Goal: Find specific page/section: Find specific page/section

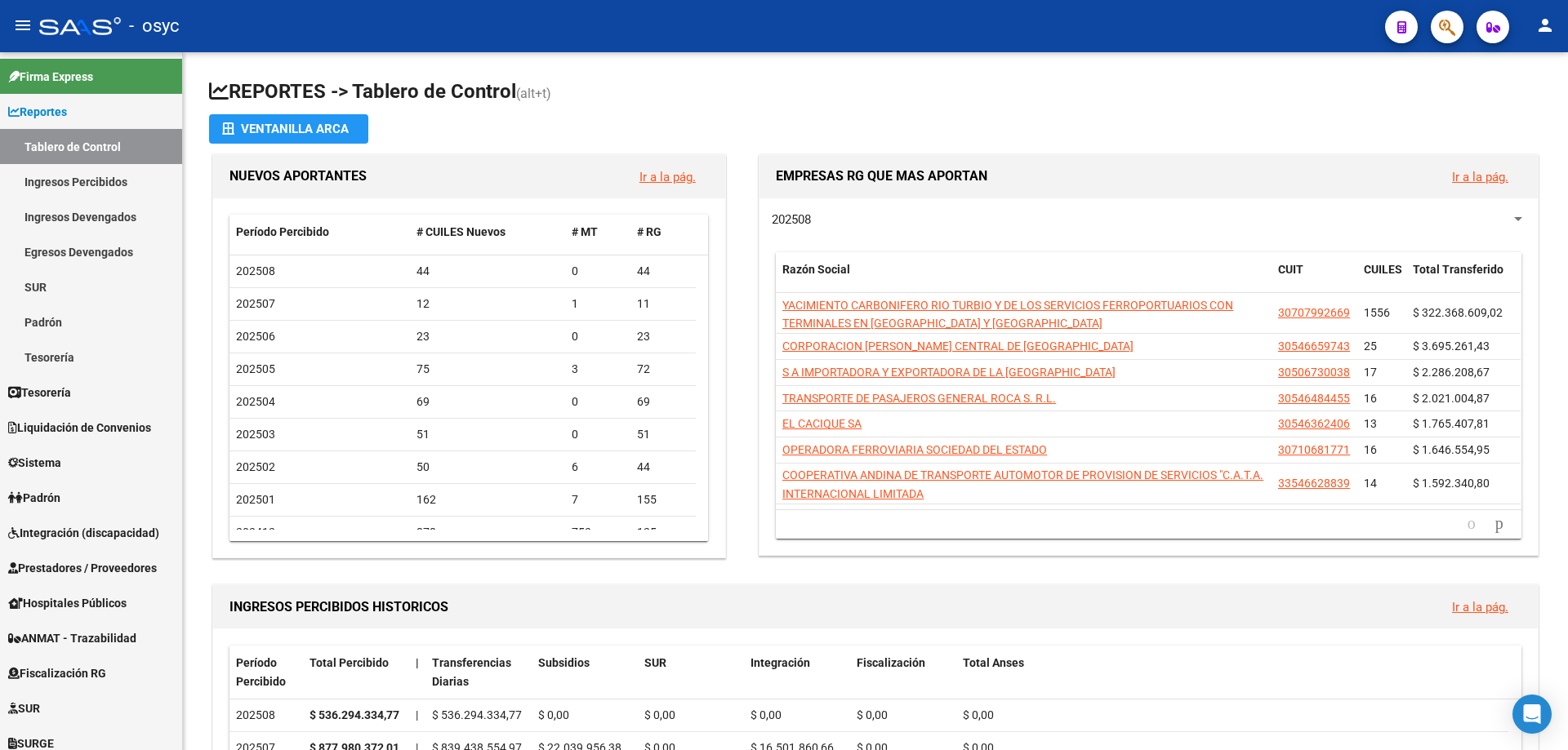
click at [1458, 22] on button "button" at bounding box center [1446, 26] width 32 height 32
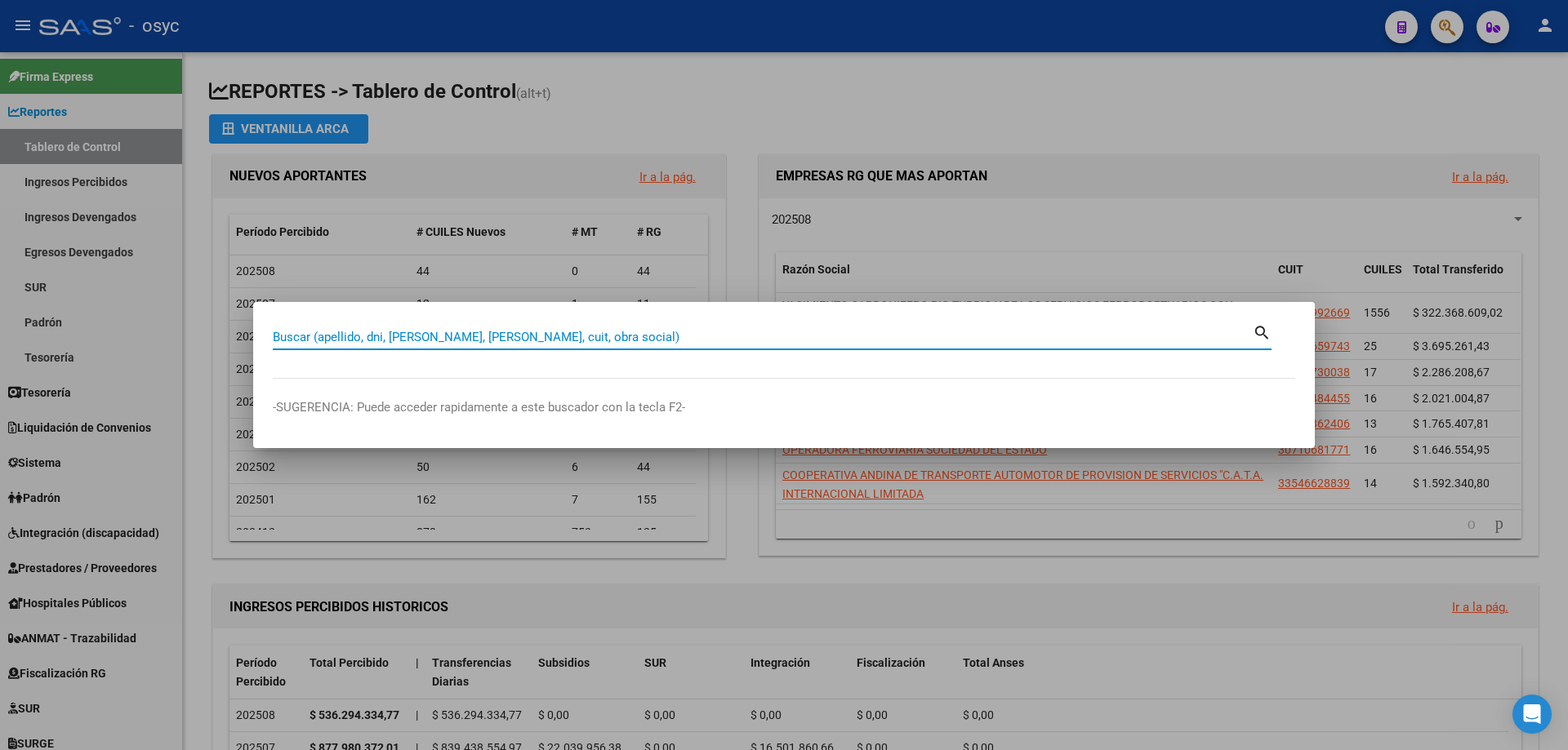
paste input "28007284"
type input "28007284"
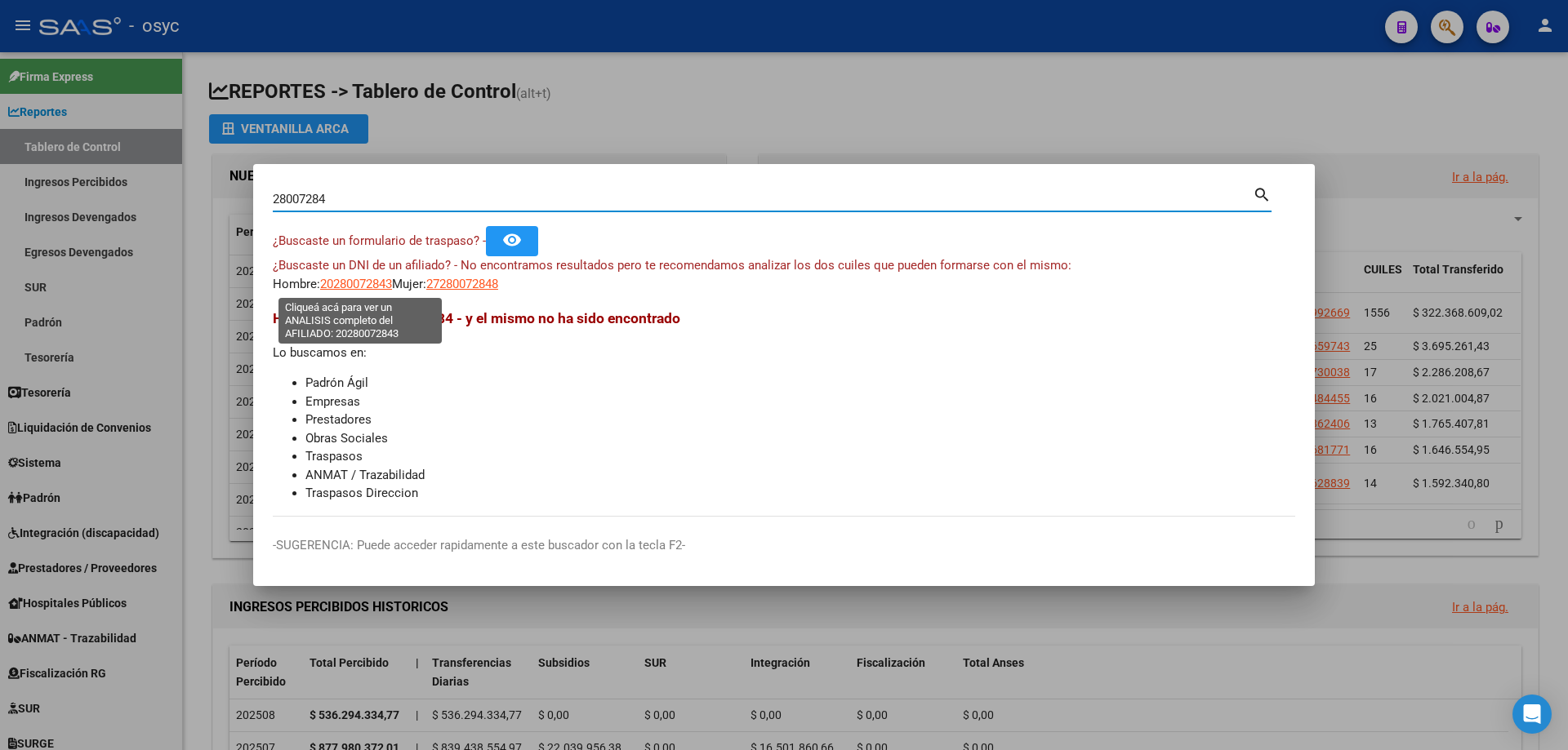
click at [370, 283] on span "20280072843" at bounding box center [356, 284] width 72 height 15
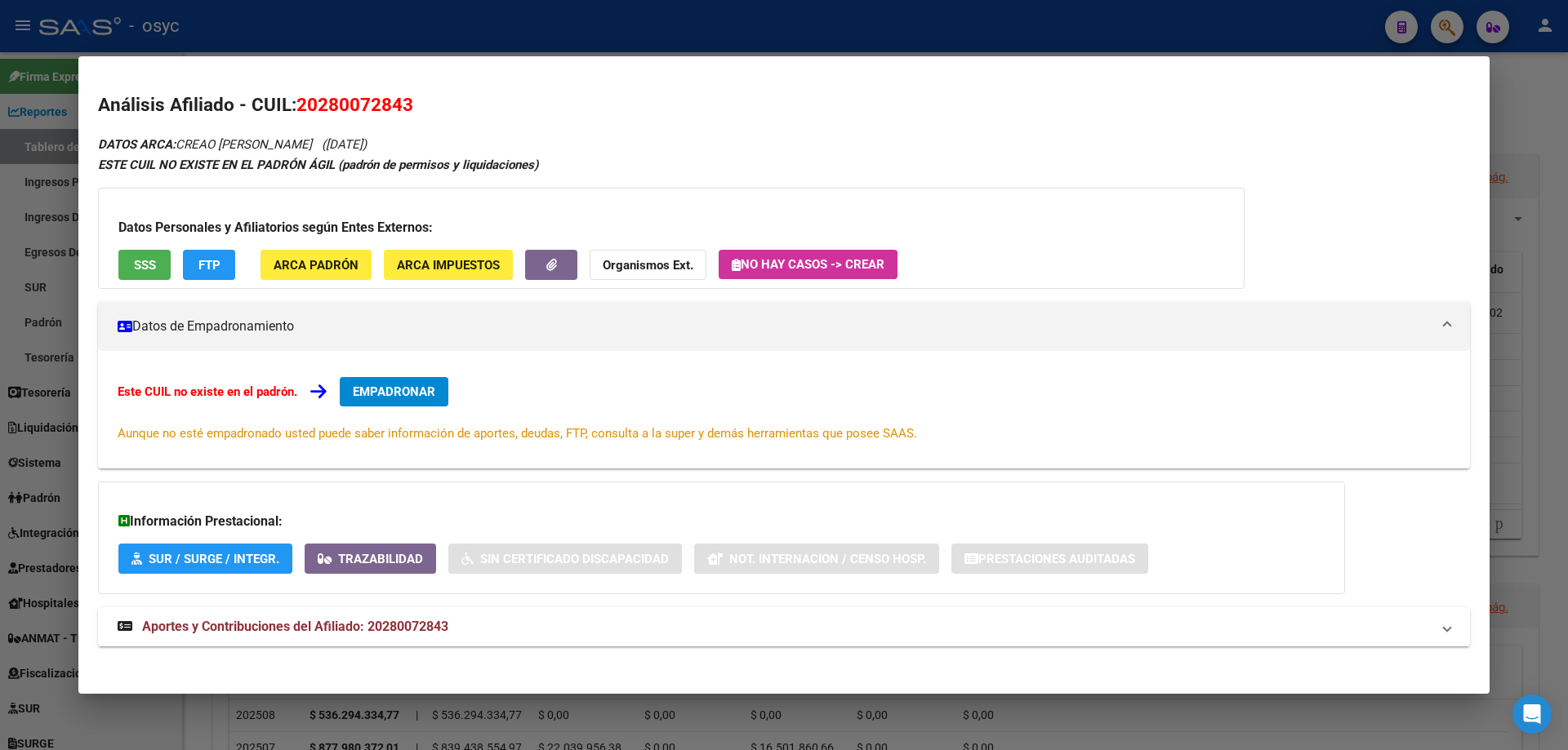
drag, startPoint x: 298, startPoint y: 98, endPoint x: 415, endPoint y: 102, distance: 117.1
click at [415, 102] on h2 "Análisis Afiliado - CUIL: 20280072843" at bounding box center [784, 105] width 1372 height 27
copy span "20280072843"
click at [191, 262] on button "FTP" at bounding box center [209, 264] width 53 height 30
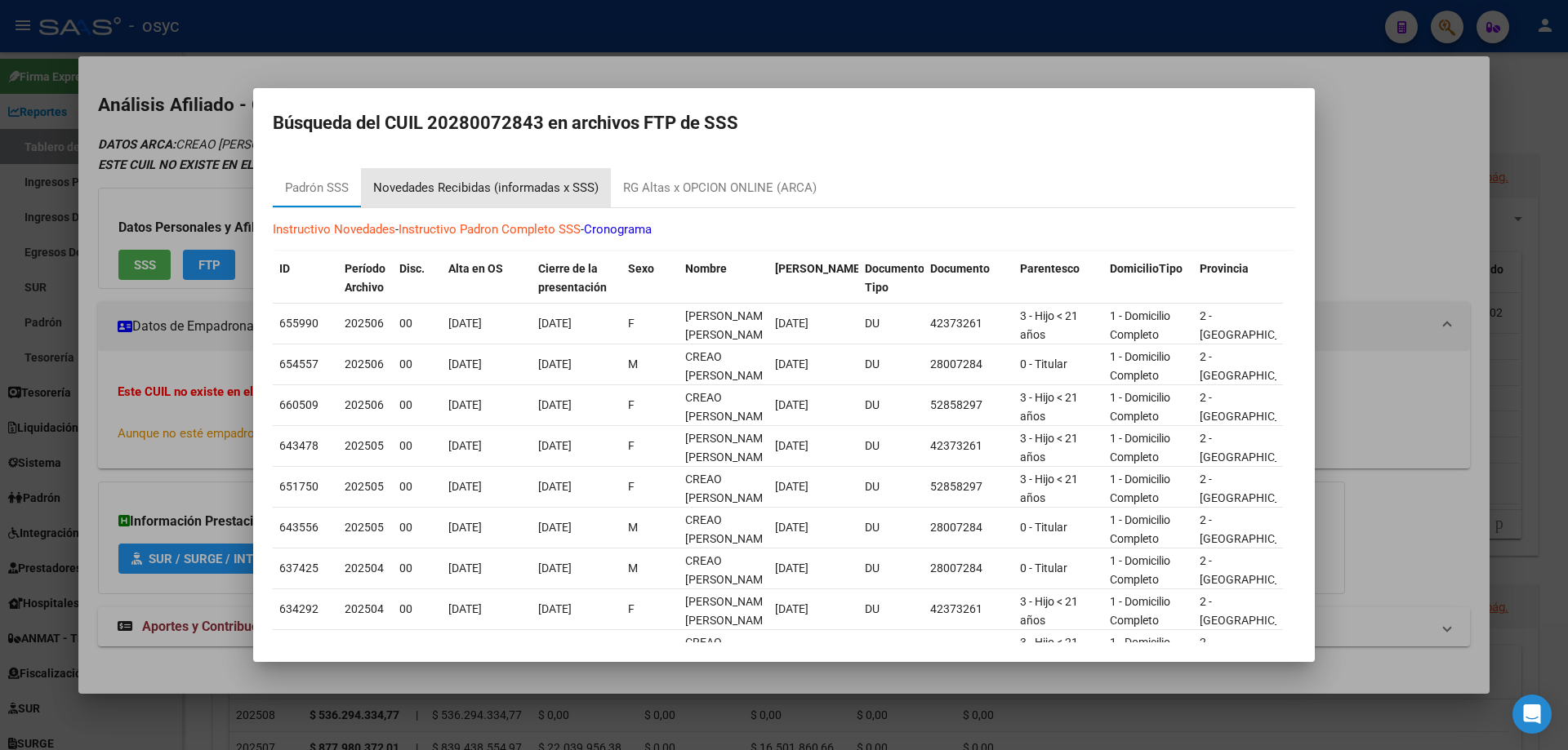
click at [468, 195] on div "Novedades Recibidas (informadas x SSS)" at bounding box center [486, 187] width 225 height 19
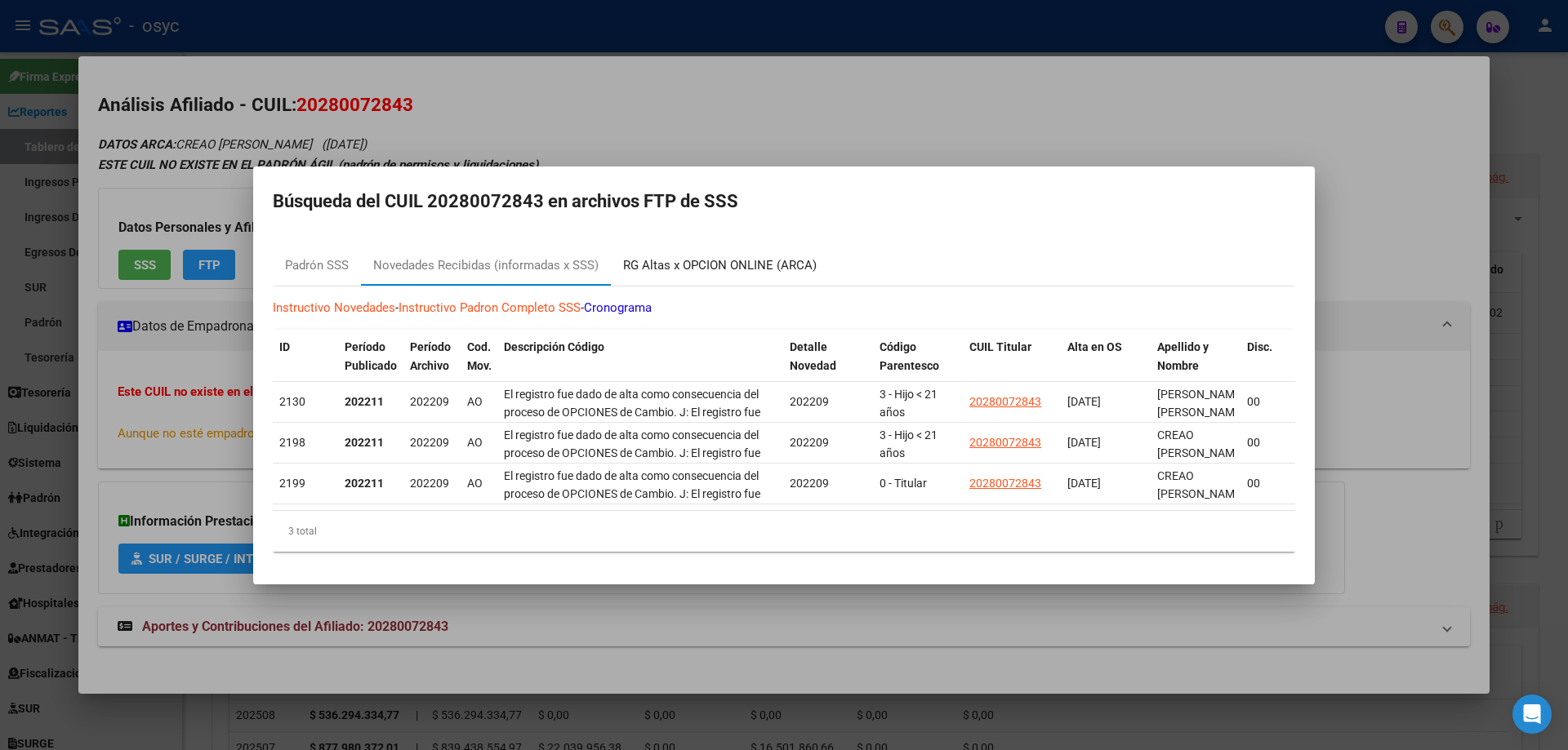
click at [784, 273] on div "RG Altas x OPCION ONLINE (ARCA)" at bounding box center [719, 266] width 218 height 39
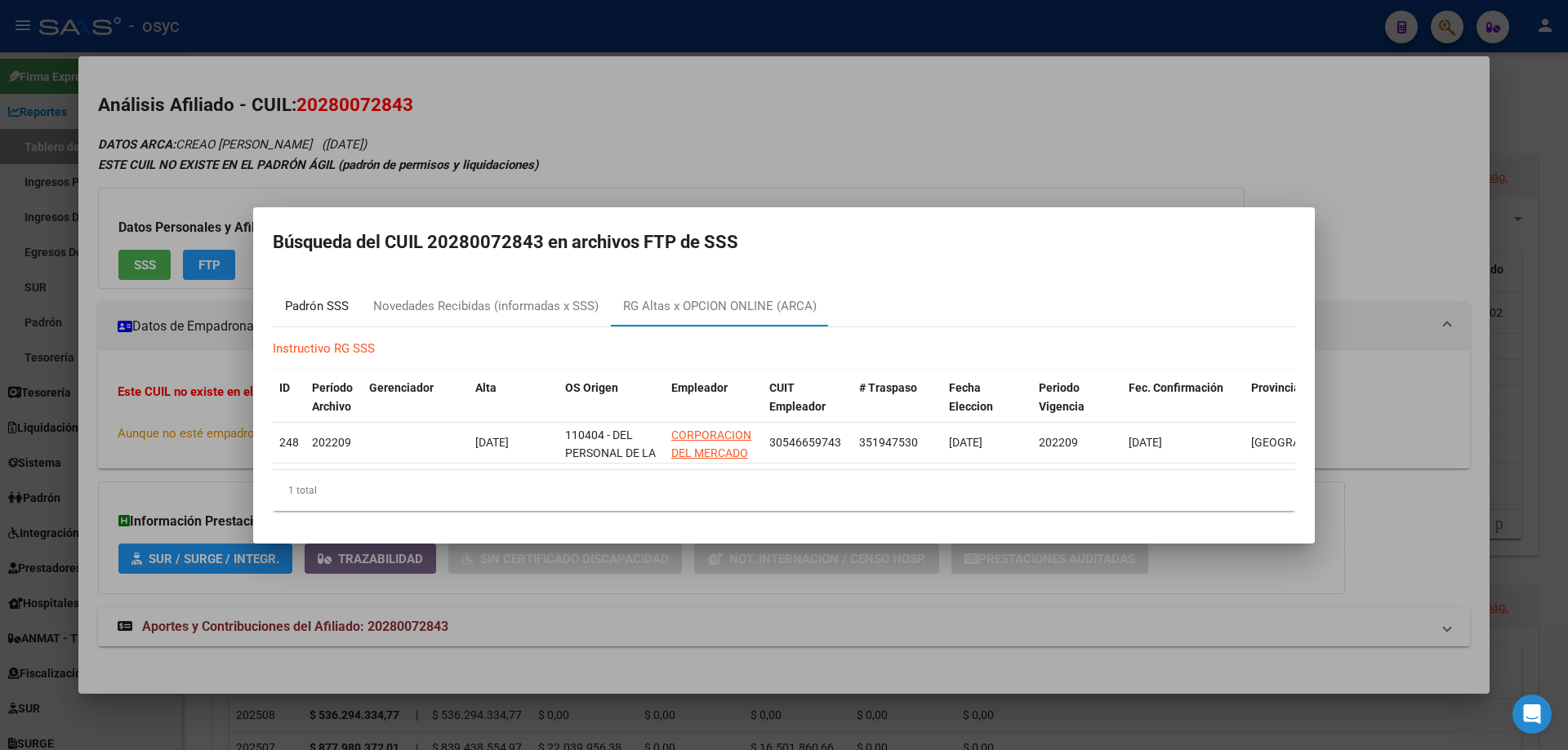
click at [314, 308] on div "Padrón SSS" at bounding box center [316, 306] width 63 height 19
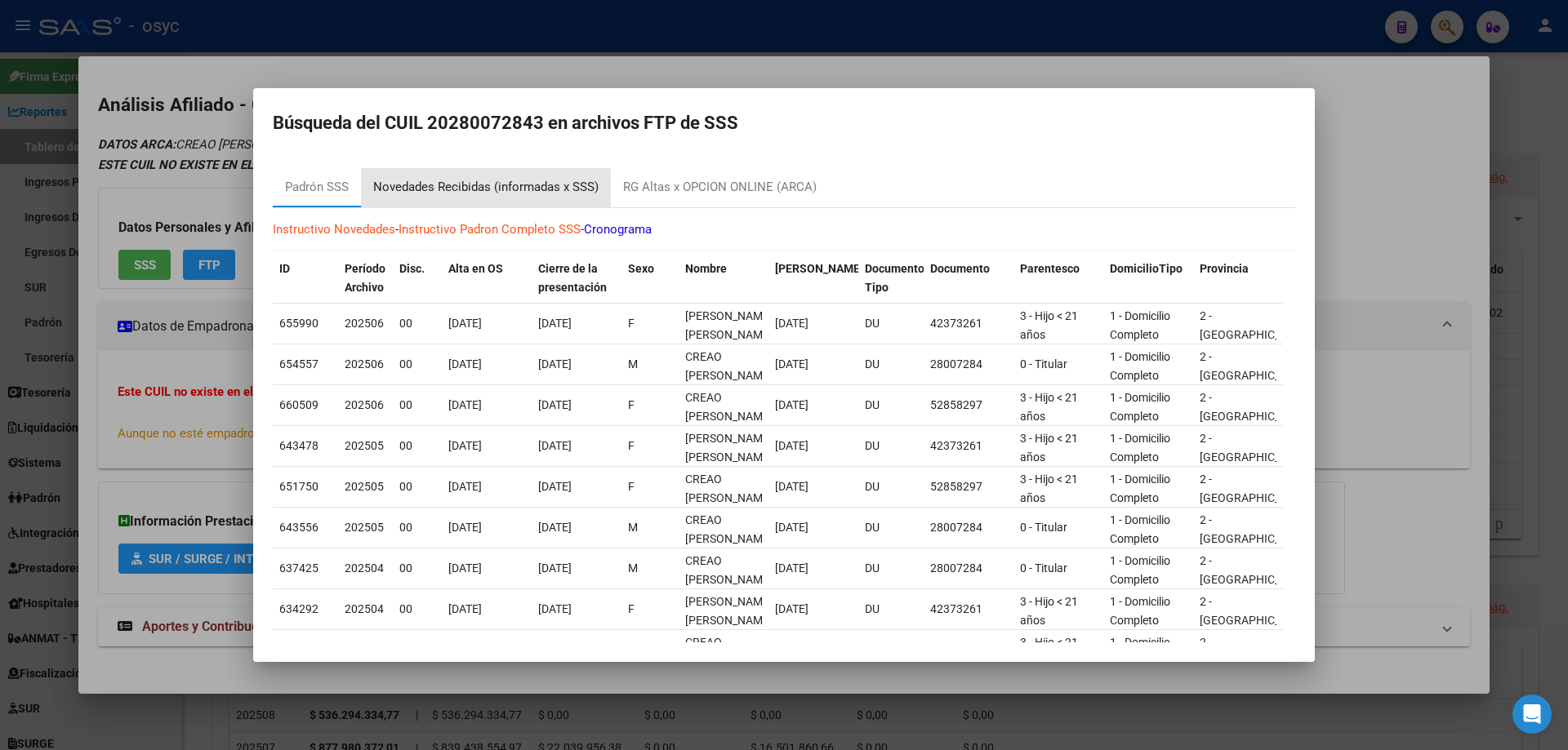
click at [466, 195] on div "Novedades Recibidas (informadas x SSS)" at bounding box center [486, 187] width 225 height 19
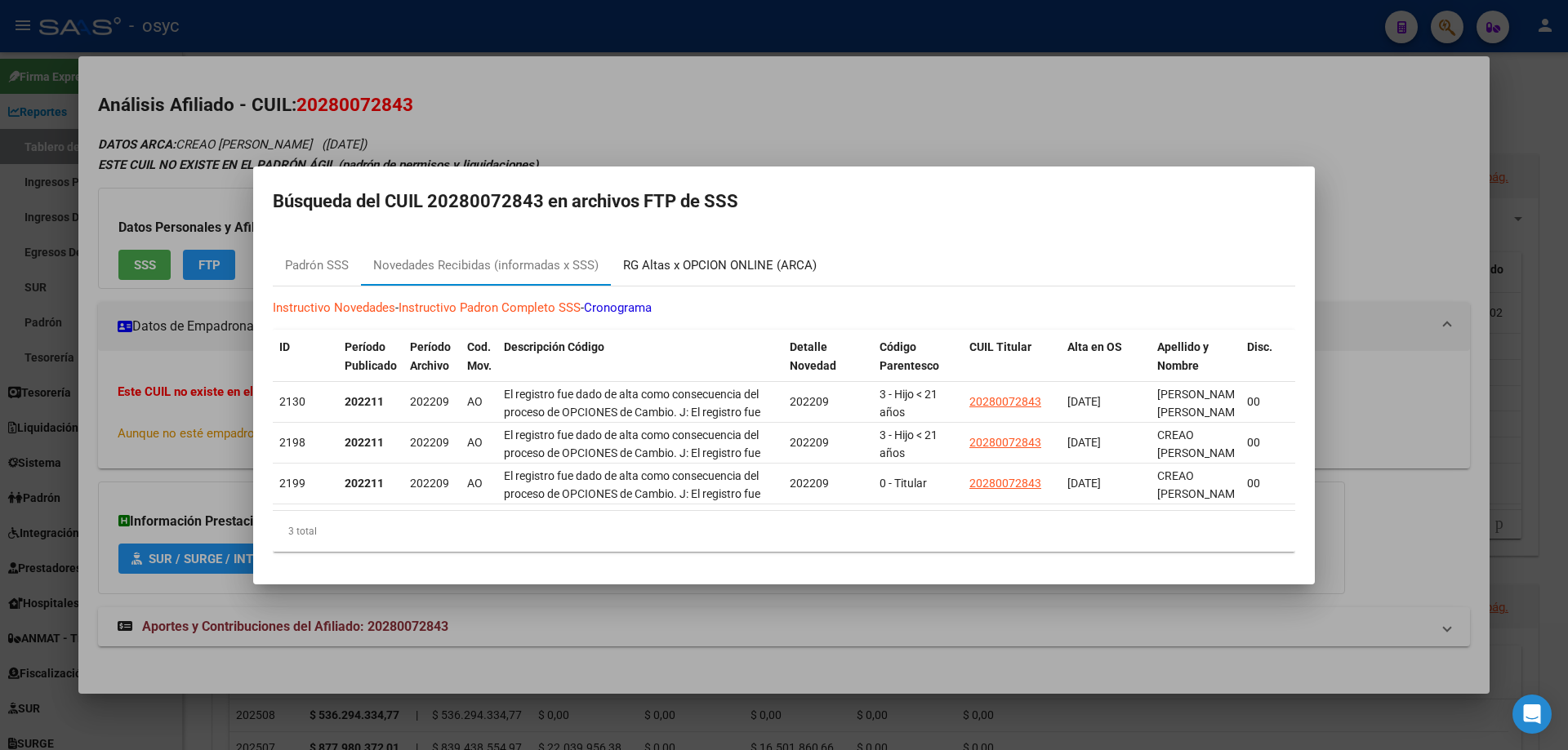
click at [727, 248] on div "RG Altas x OPCION ONLINE (ARCA)" at bounding box center [719, 266] width 218 height 39
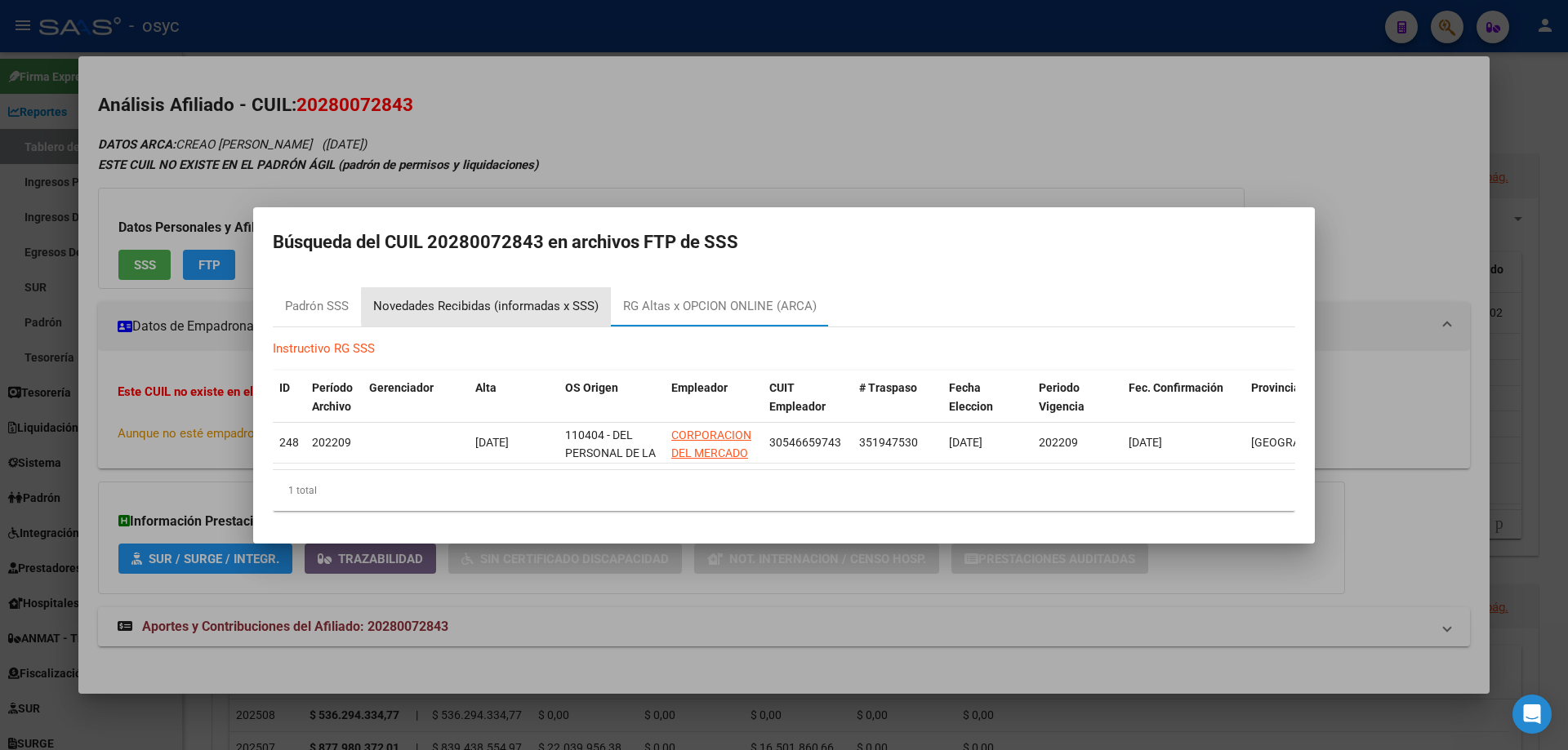
click at [525, 300] on div "Novedades Recibidas (informadas x SSS)" at bounding box center [486, 306] width 225 height 19
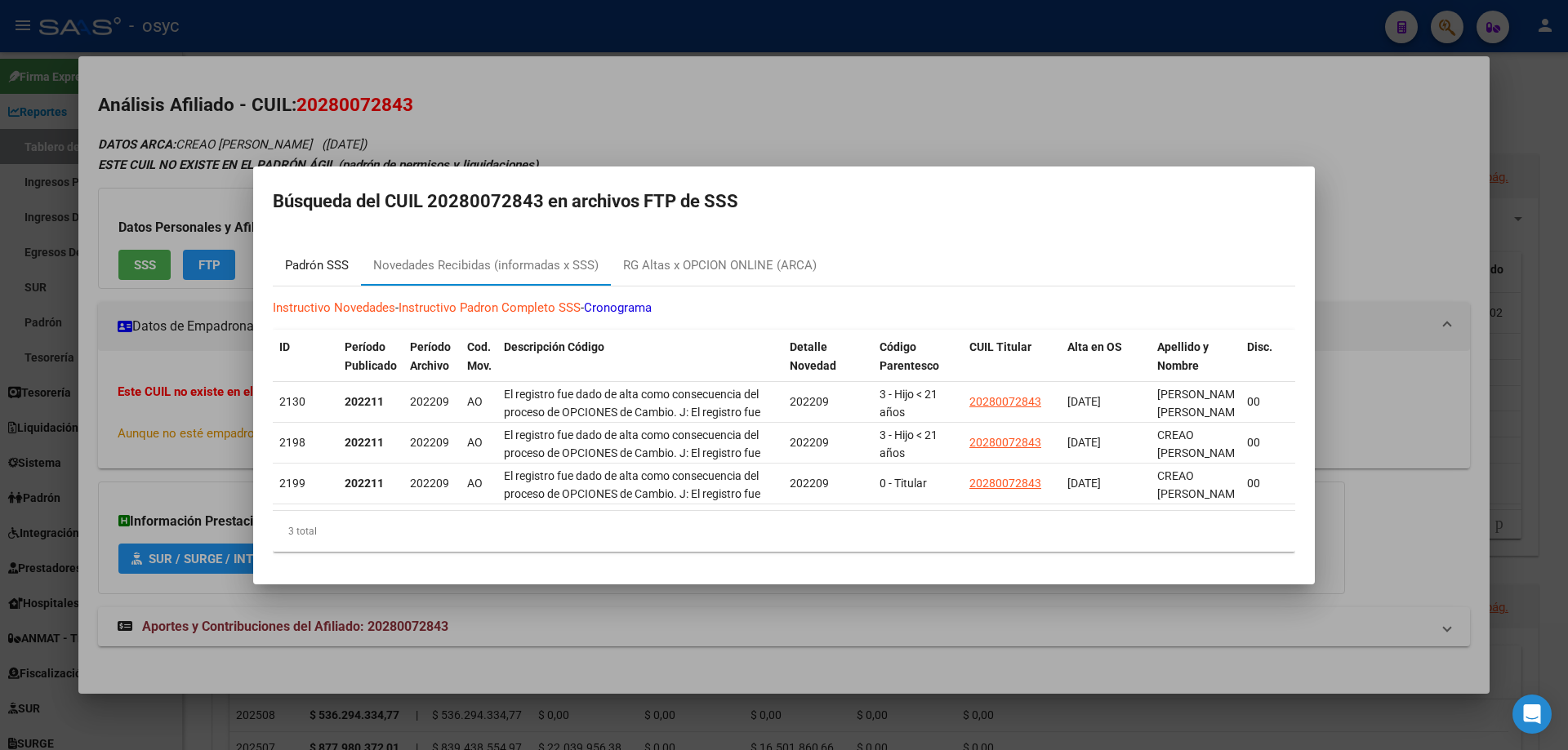
click at [316, 266] on div "Padrón SSS" at bounding box center [316, 265] width 63 height 19
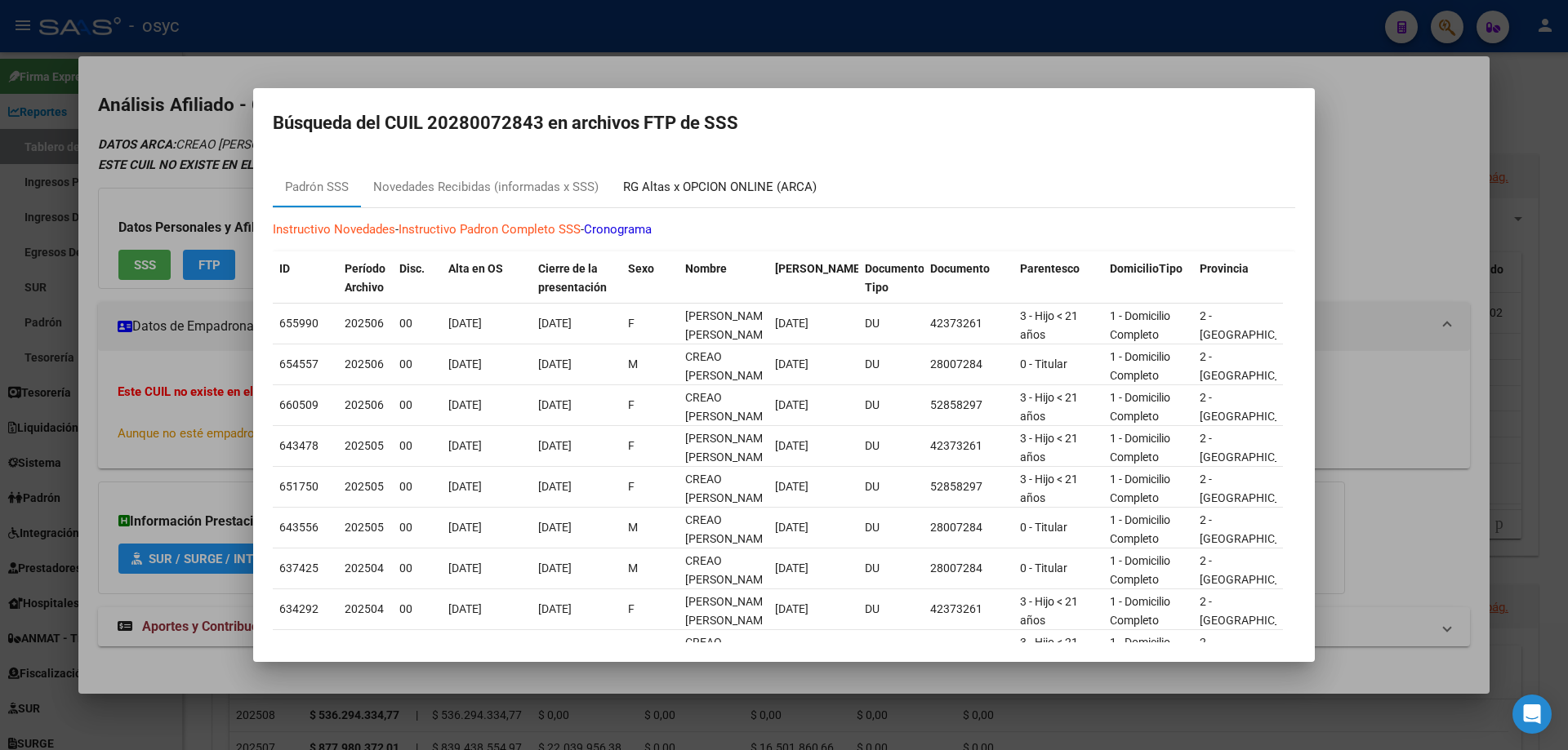
click at [734, 183] on div "RG Altas x OPCION ONLINE (ARCA)" at bounding box center [720, 187] width 193 height 19
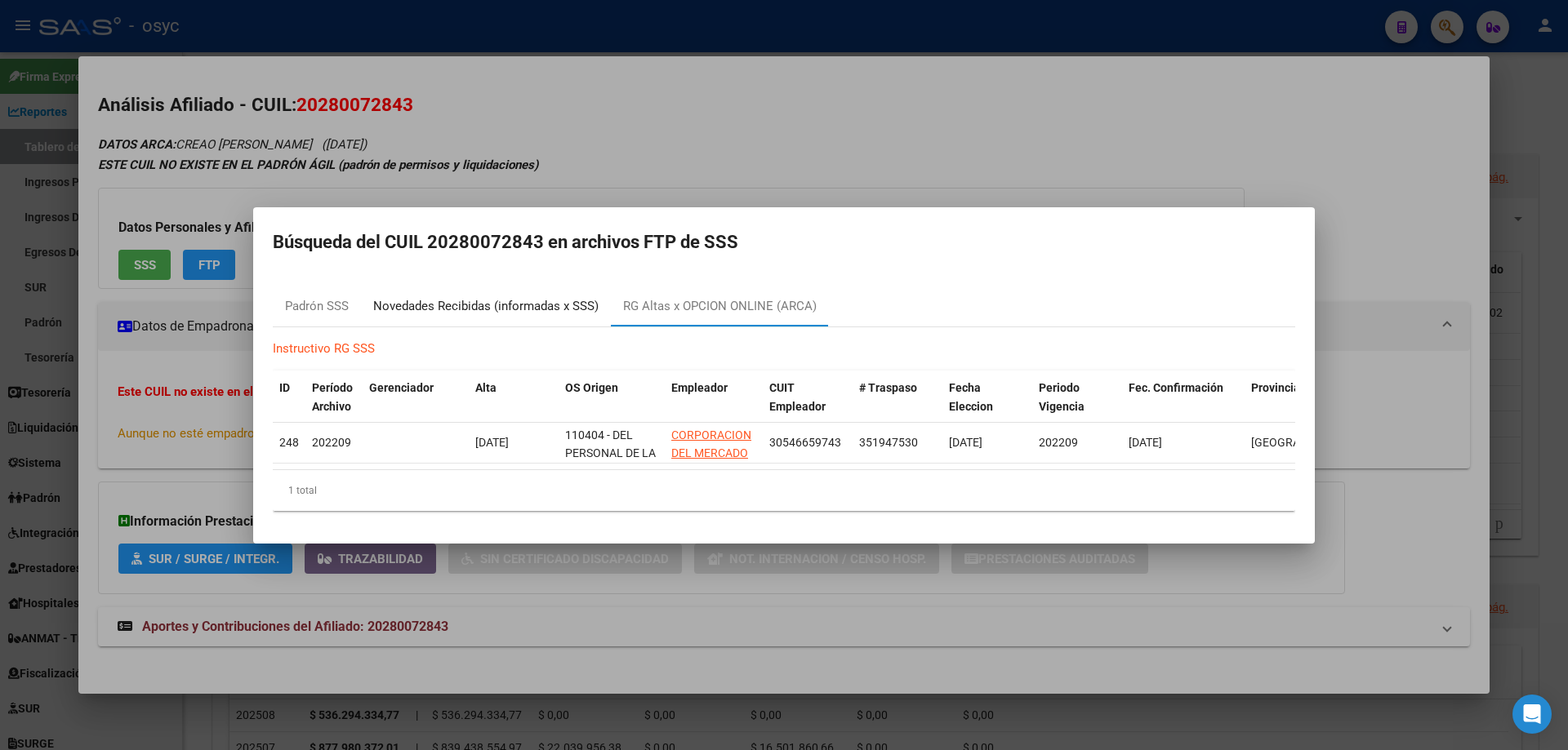
click at [478, 302] on div "Novedades Recibidas (informadas x SSS)" at bounding box center [486, 306] width 225 height 19
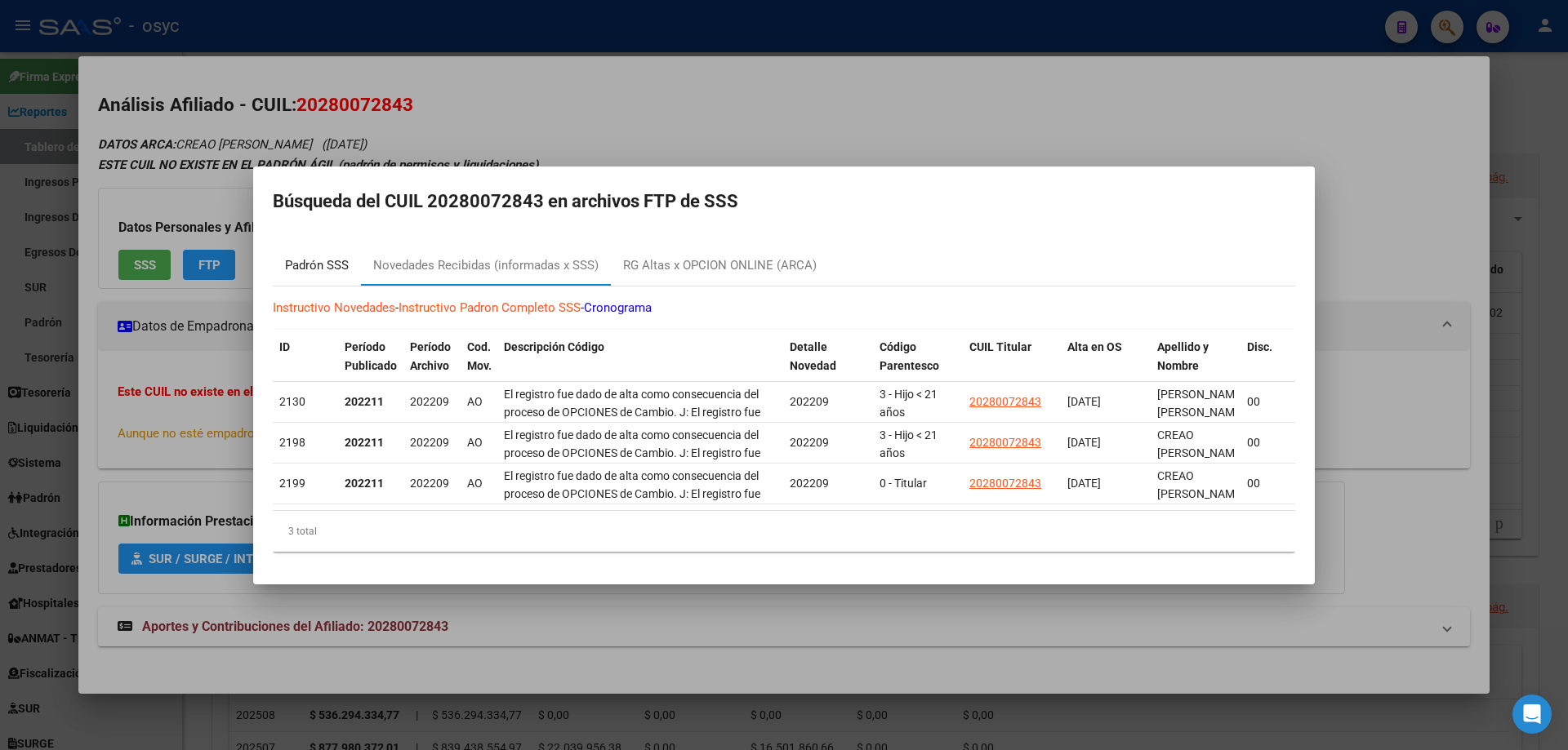
click at [334, 259] on div "Padrón SSS" at bounding box center [316, 265] width 63 height 19
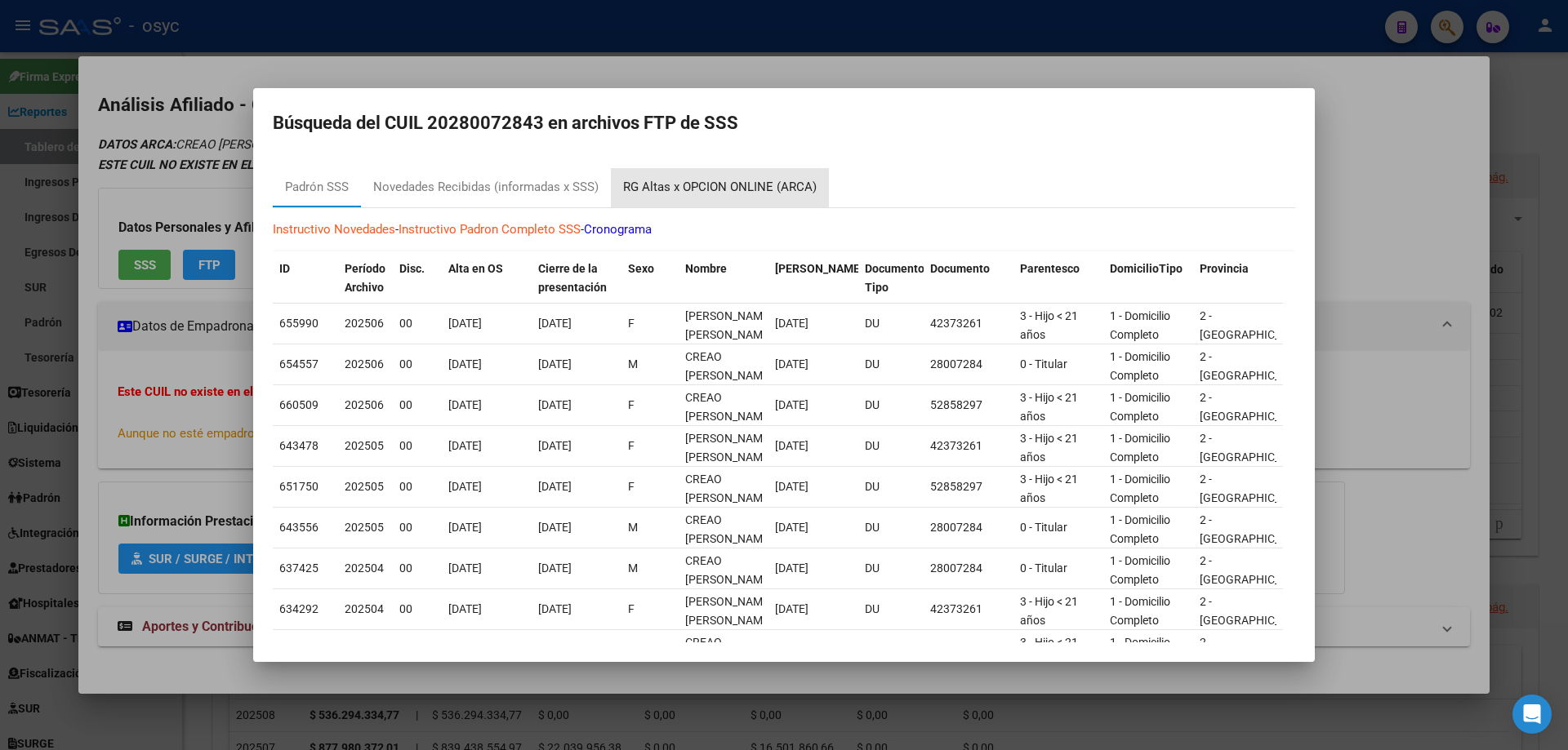
click at [729, 180] on div "RG Altas x OPCION ONLINE (ARCA)" at bounding box center [720, 187] width 193 height 19
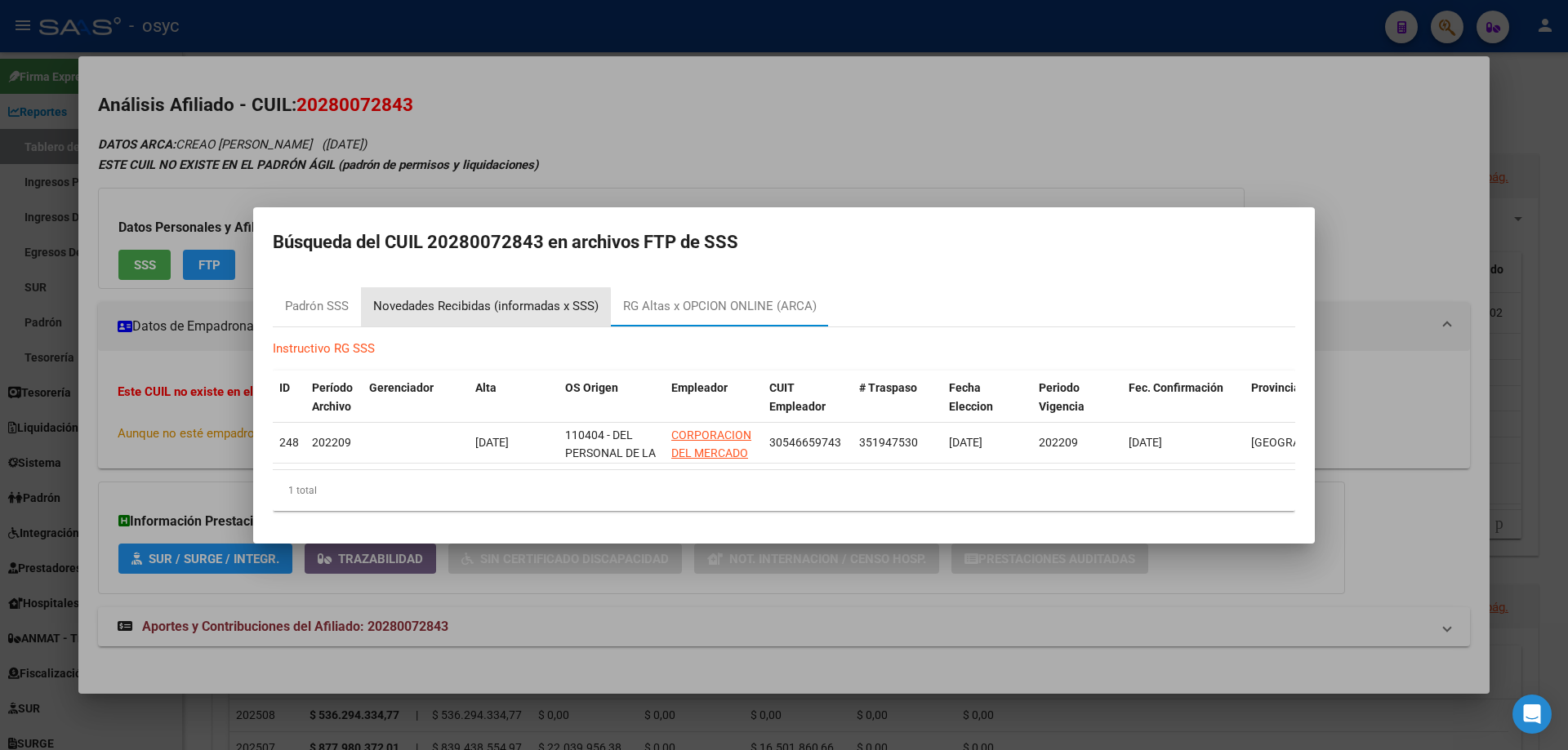
click at [473, 303] on div "Novedades Recibidas (informadas x SSS)" at bounding box center [486, 306] width 225 height 19
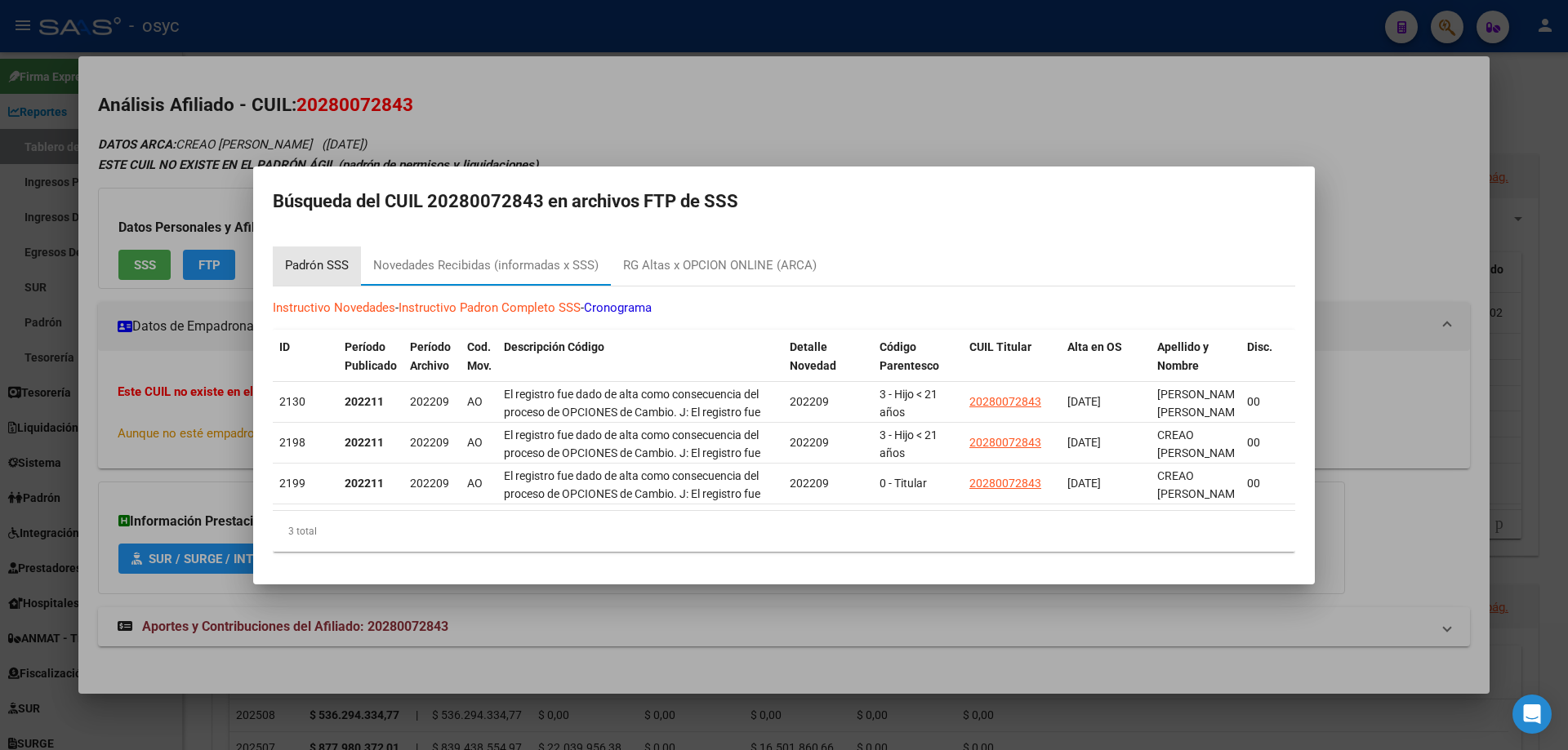
click at [335, 262] on div "Padrón SSS" at bounding box center [316, 265] width 63 height 19
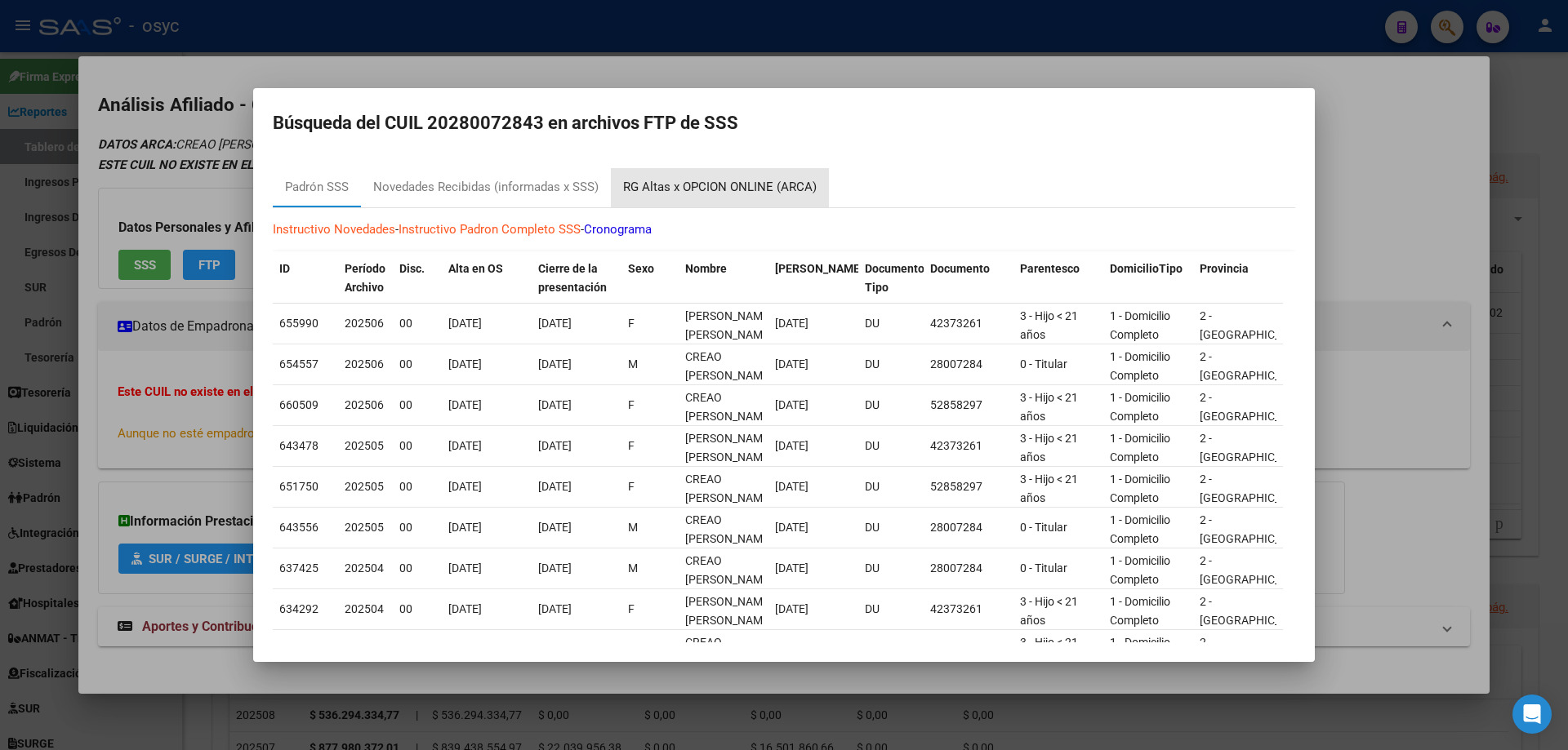
click at [757, 174] on div "RG Altas x OPCION ONLINE (ARCA)" at bounding box center [719, 187] width 218 height 39
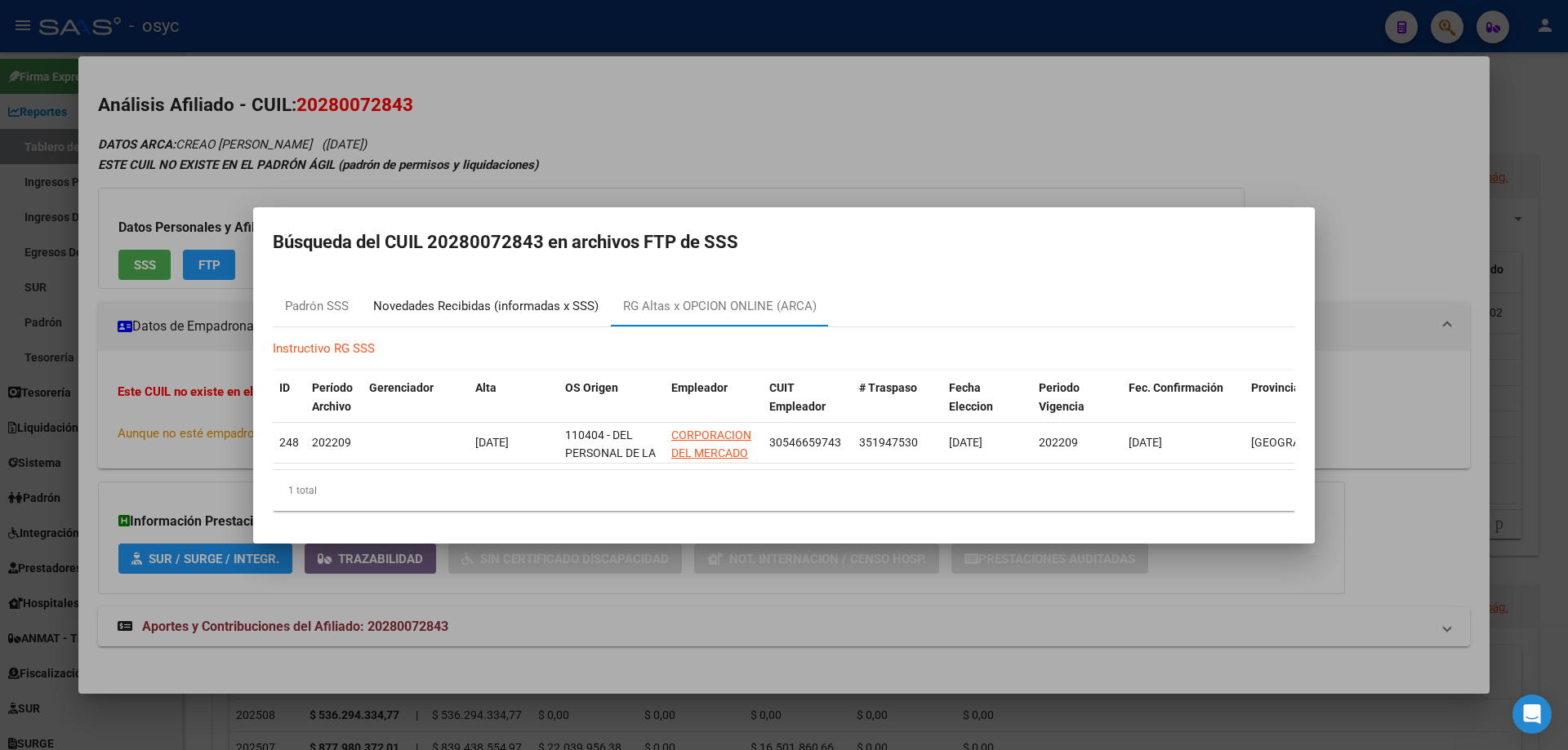
click at [519, 297] on div "Novedades Recibidas (informadas x SSS)" at bounding box center [486, 306] width 225 height 19
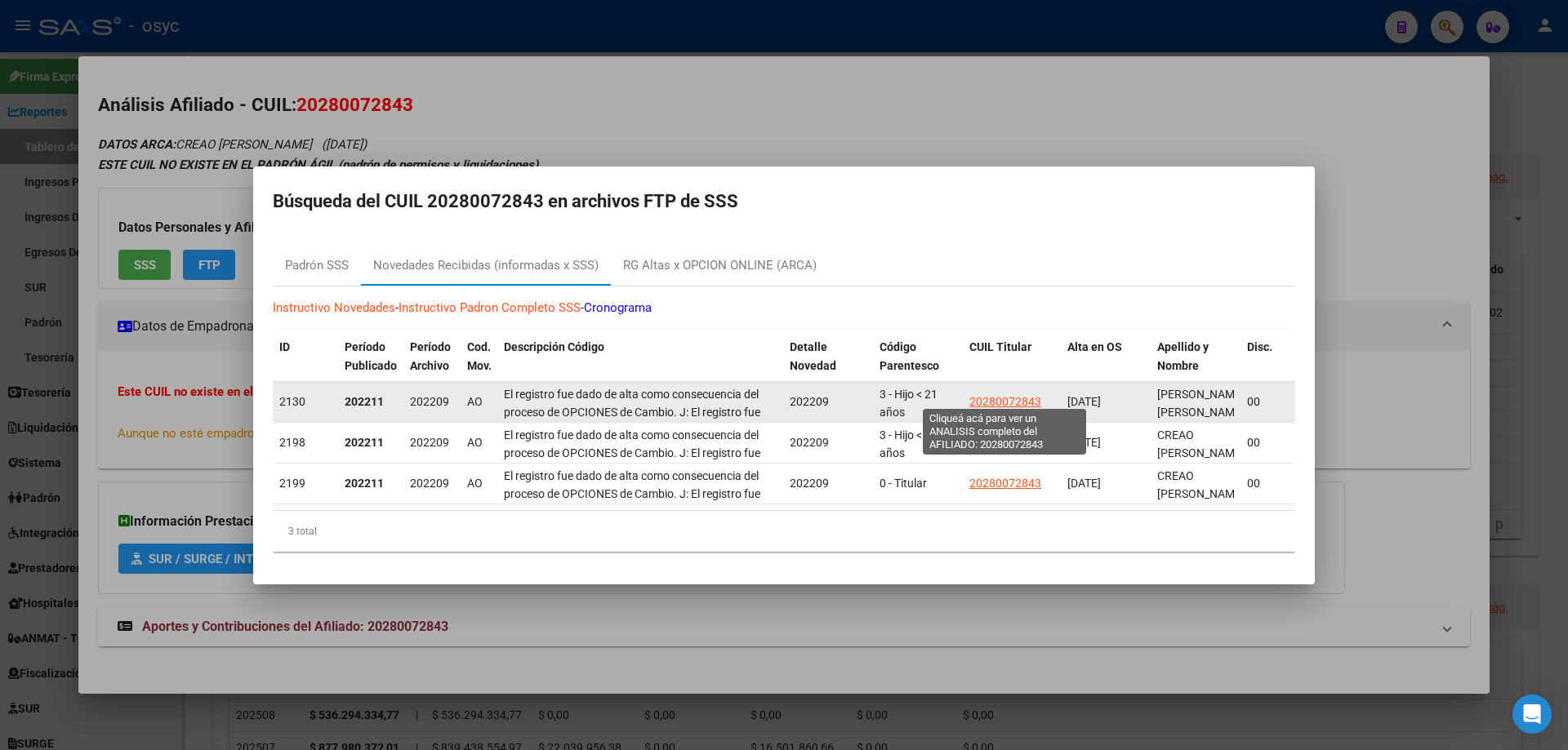
click at [1010, 397] on span "20280072843" at bounding box center [1006, 401] width 72 height 13
